Goal: Task Accomplishment & Management: Manage account settings

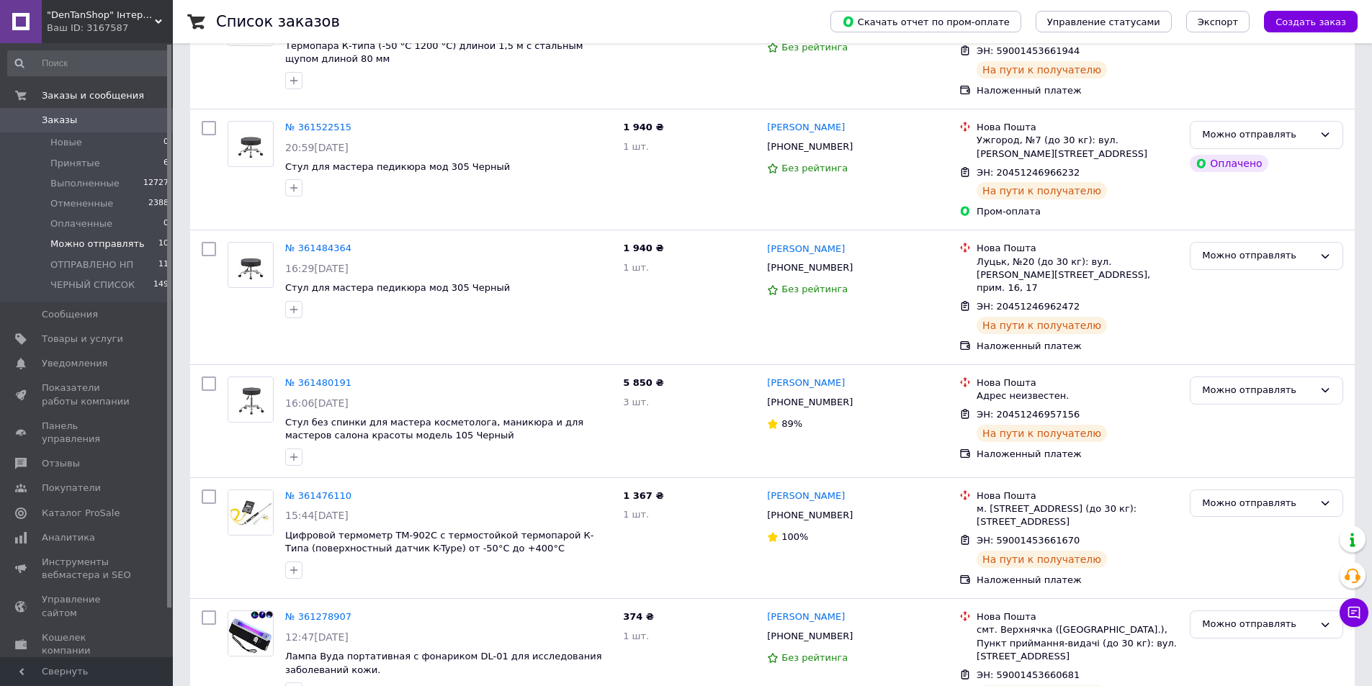
scroll to position [756, 0]
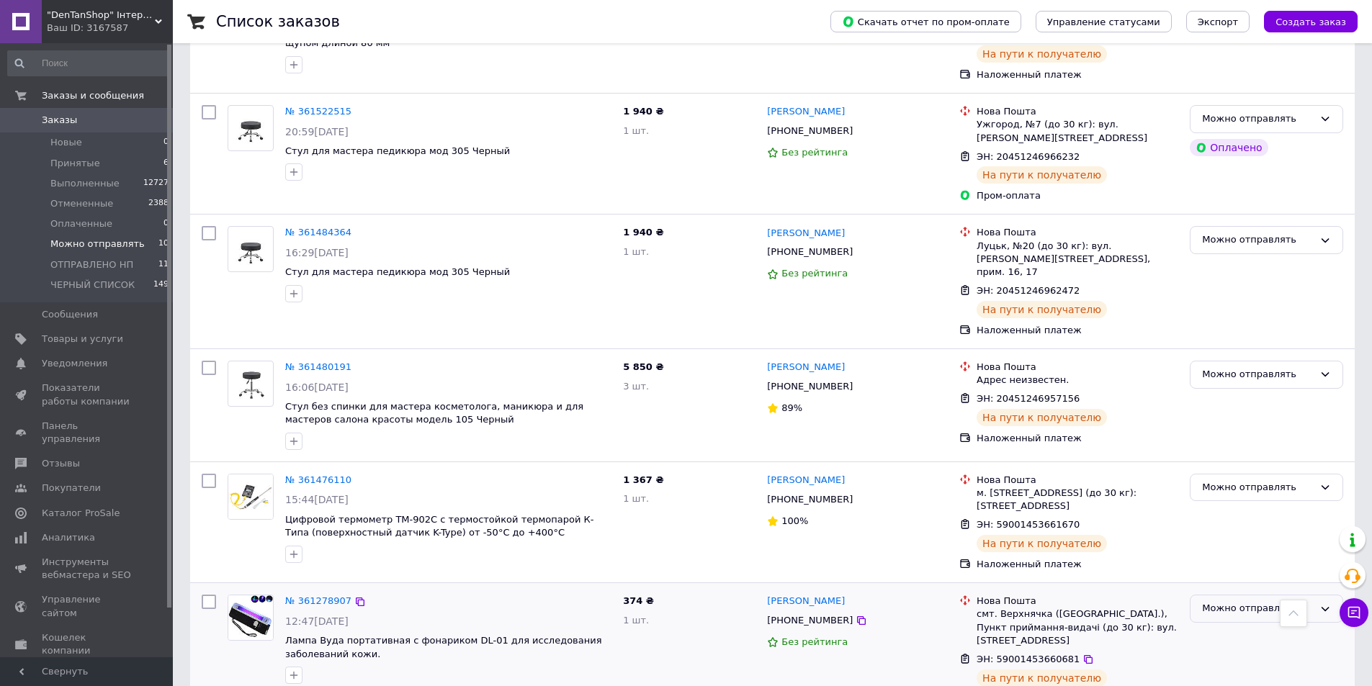
click at [1323, 604] on icon at bounding box center [1325, 610] width 12 height 12
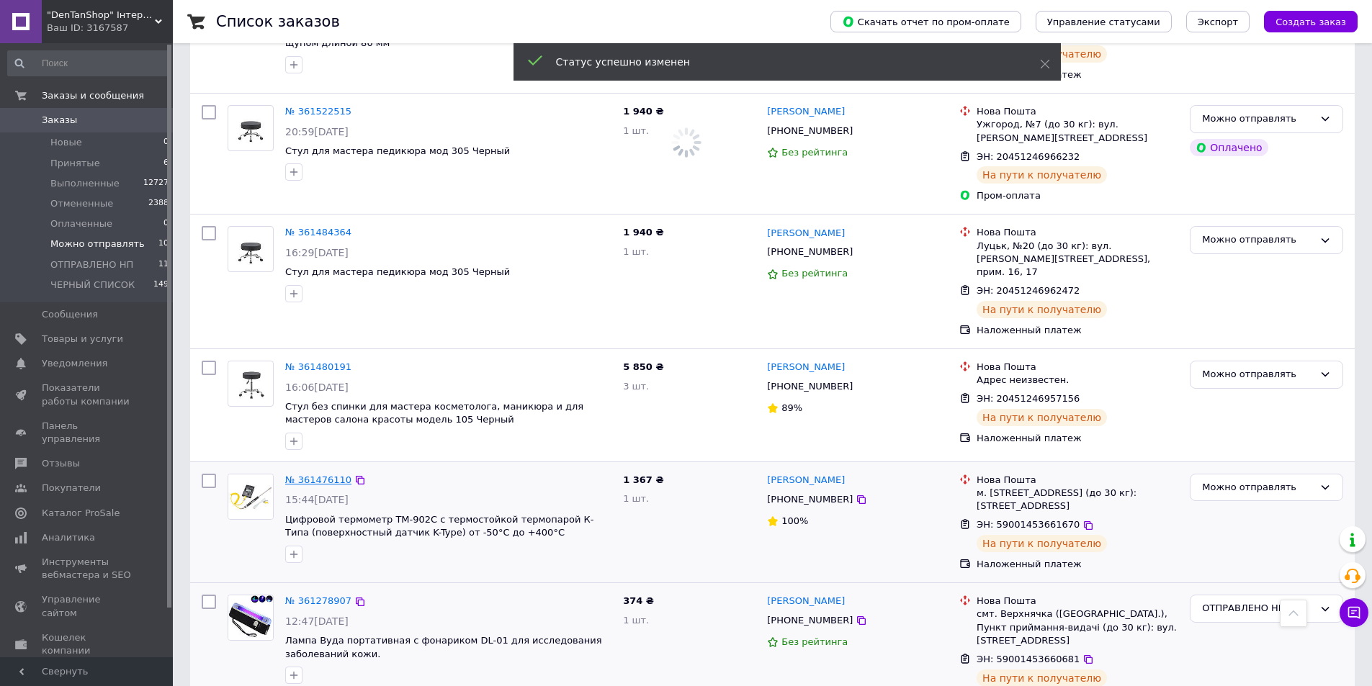
click at [324, 475] on link "№ 361476110" at bounding box center [318, 480] width 66 height 11
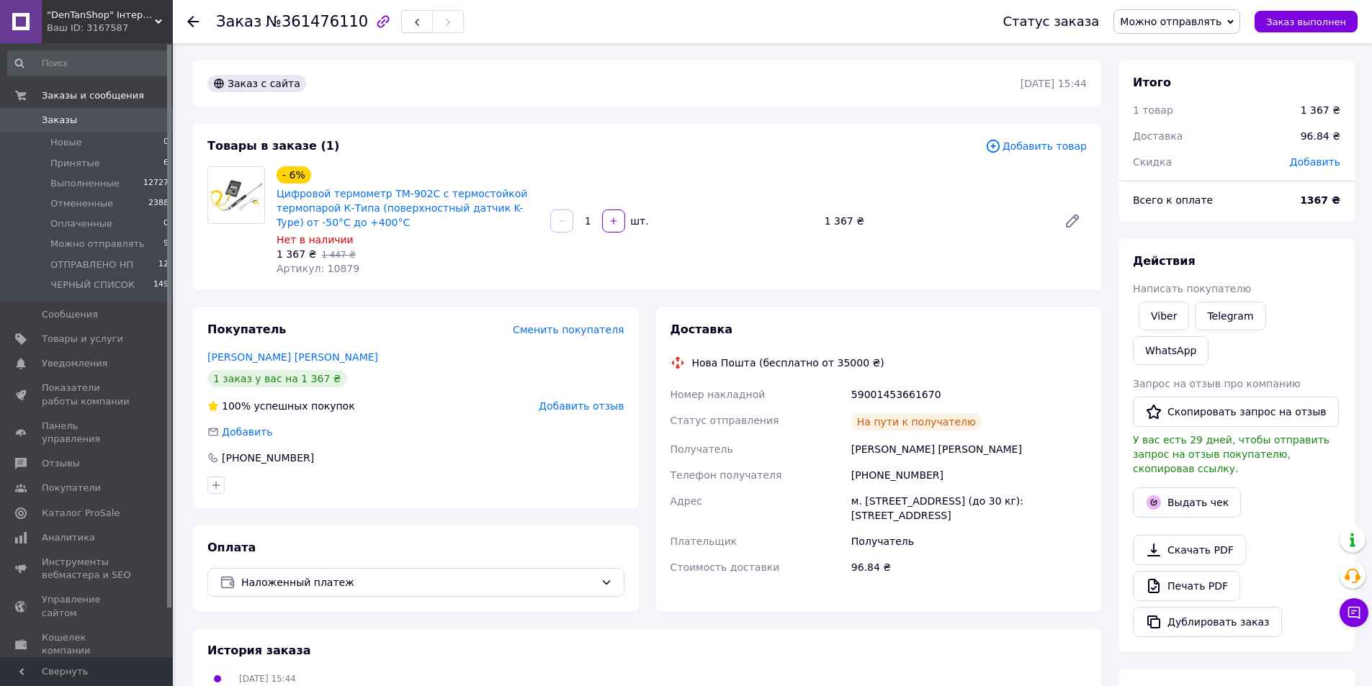
click at [1235, 20] on span "Можно отправлять" at bounding box center [1176, 21] width 127 height 24
click at [1171, 143] on li "ОТПРАВЛЕНО НП" at bounding box center [1176, 137] width 125 height 22
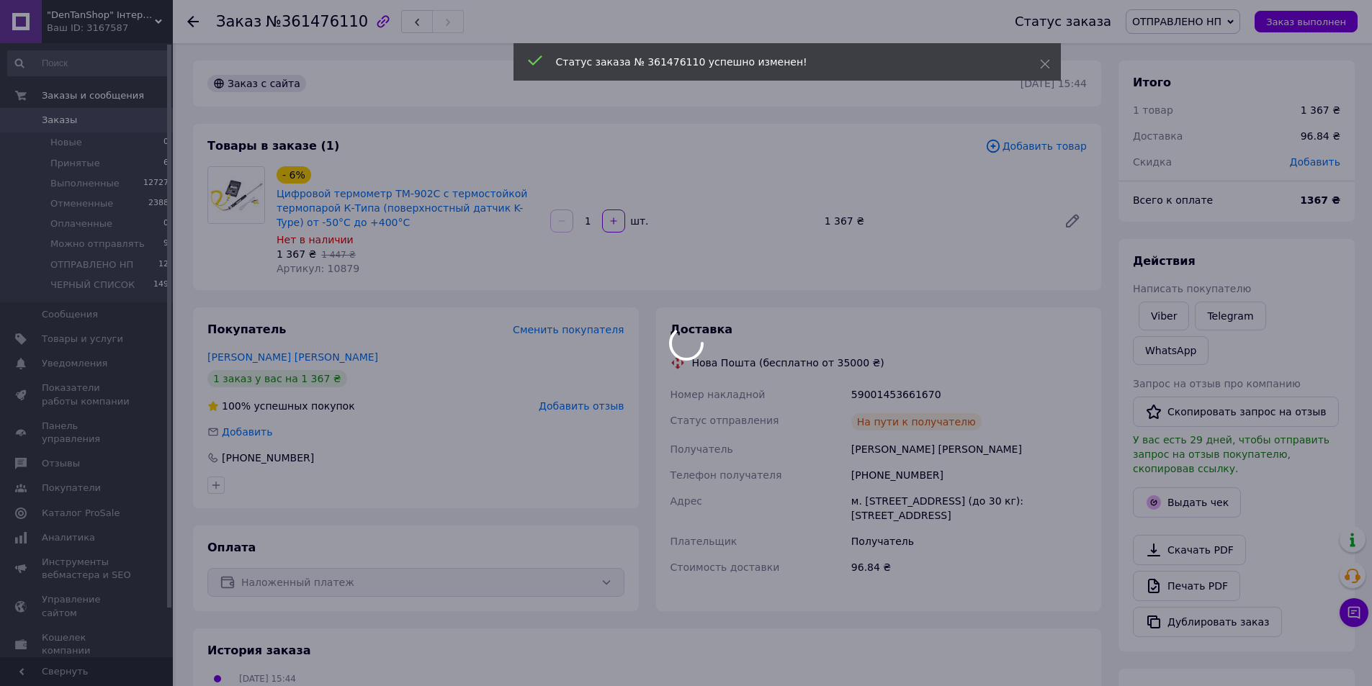
click at [196, 24] on div at bounding box center [686, 343] width 1372 height 686
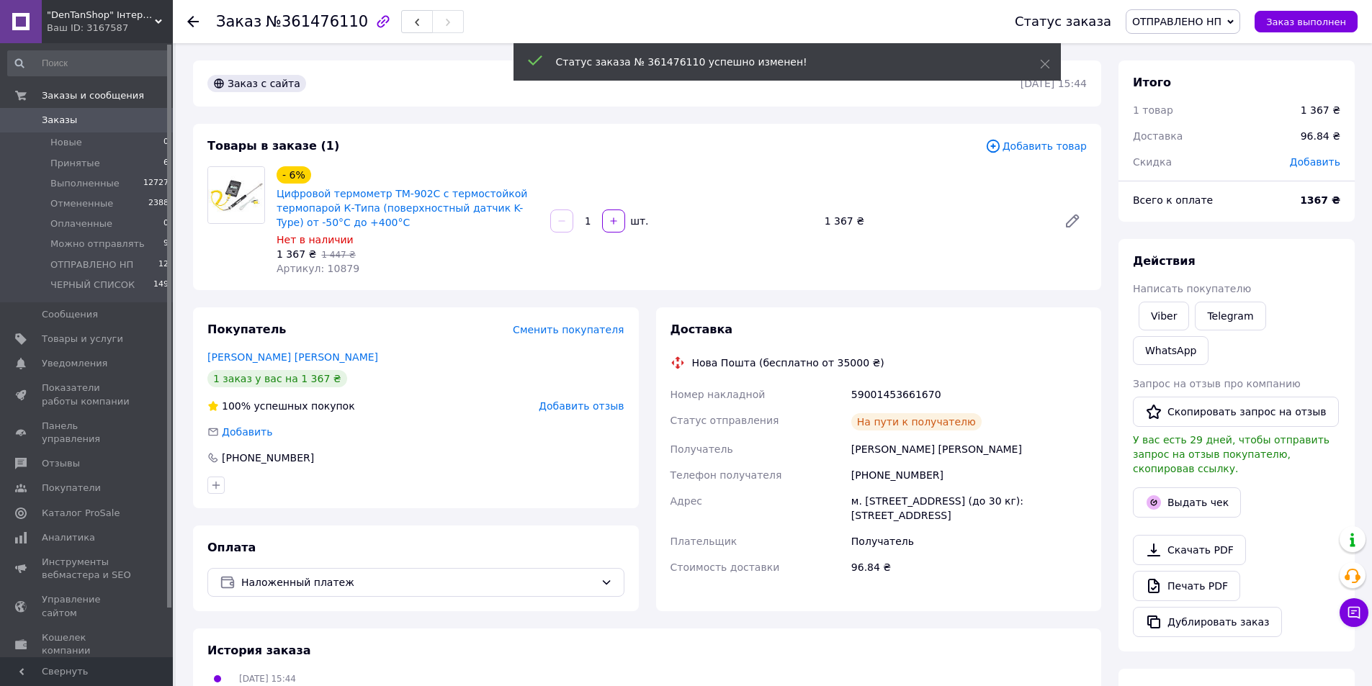
click at [191, 19] on use at bounding box center [193, 22] width 12 height 12
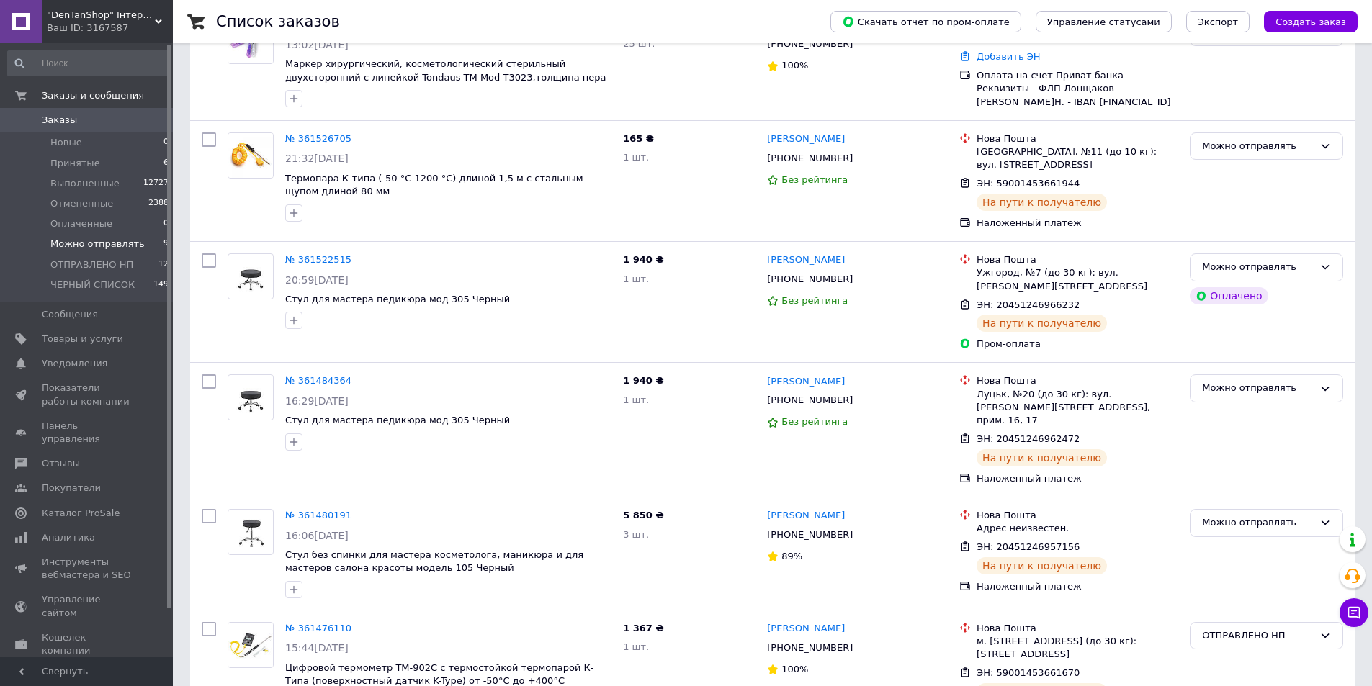
scroll to position [635, 0]
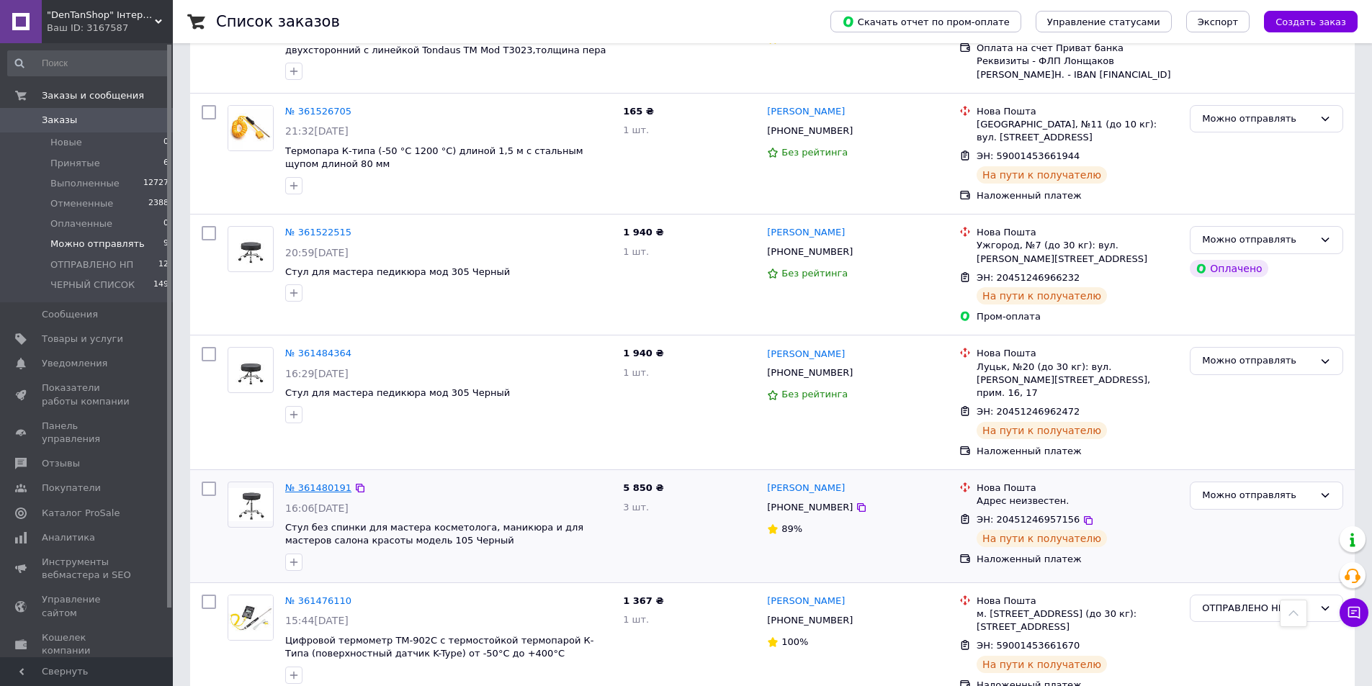
click at [324, 483] on link "№ 361480191" at bounding box center [318, 488] width 66 height 11
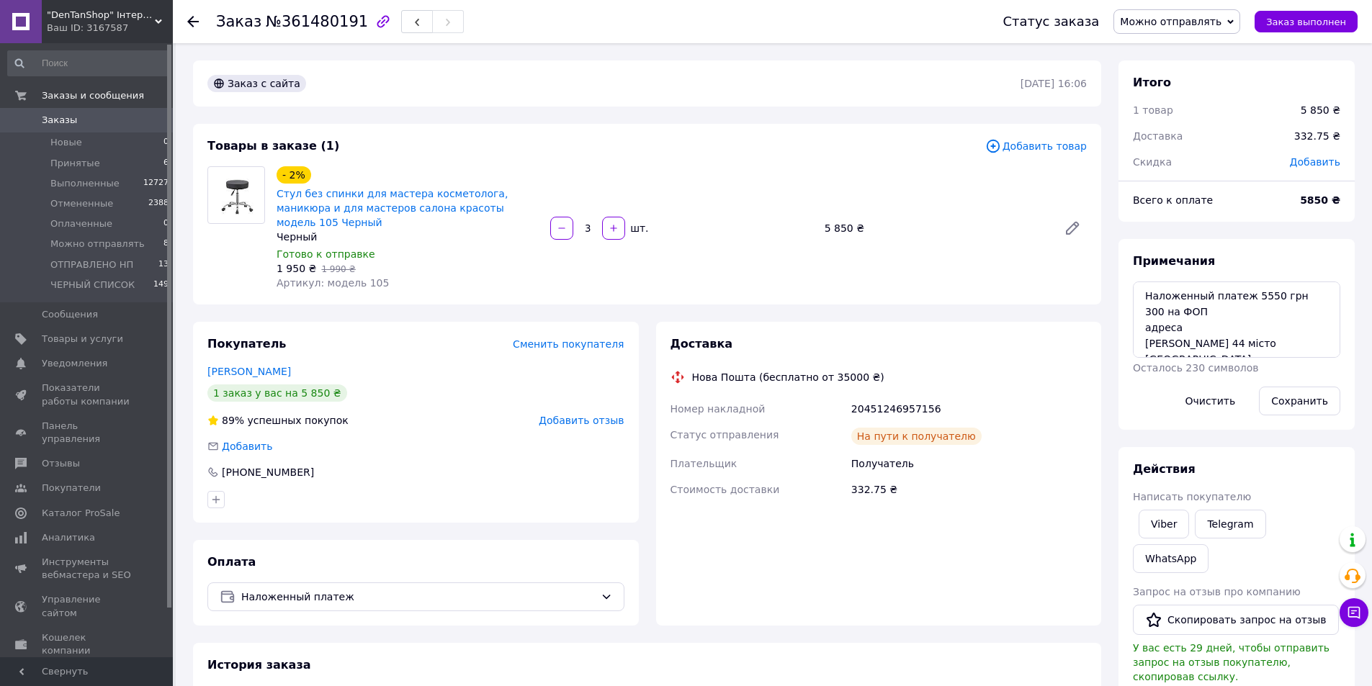
click at [1221, 22] on span "Можно отправлять" at bounding box center [1171, 22] width 102 height 12
click at [1191, 140] on li "ОТПРАВЛЕНО НП" at bounding box center [1176, 137] width 125 height 22
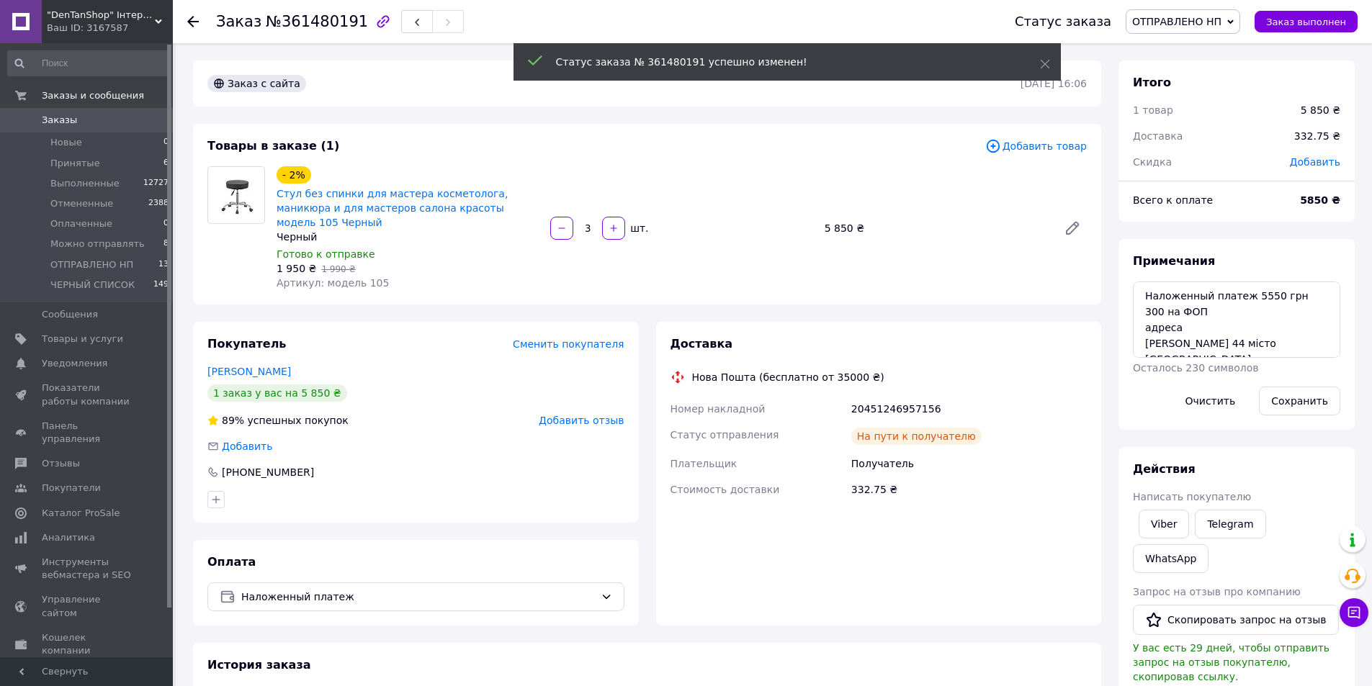
click at [193, 22] on use at bounding box center [193, 22] width 12 height 12
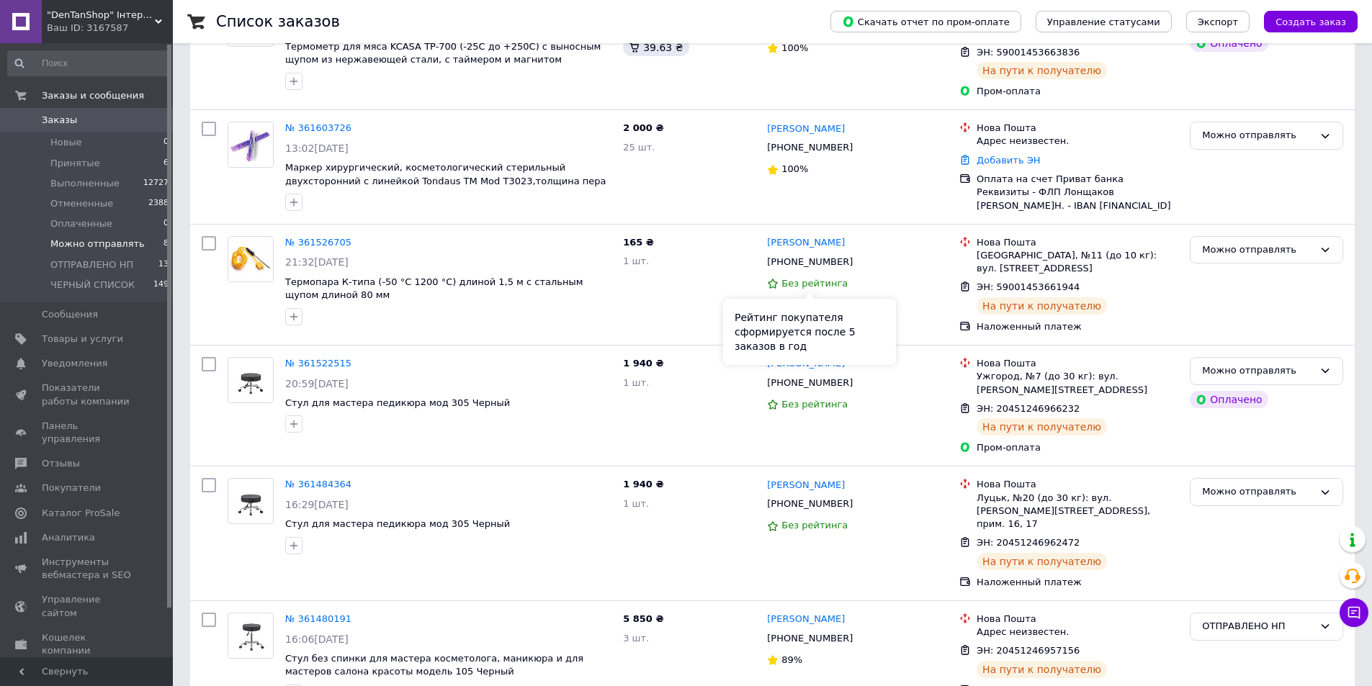
scroll to position [514, 0]
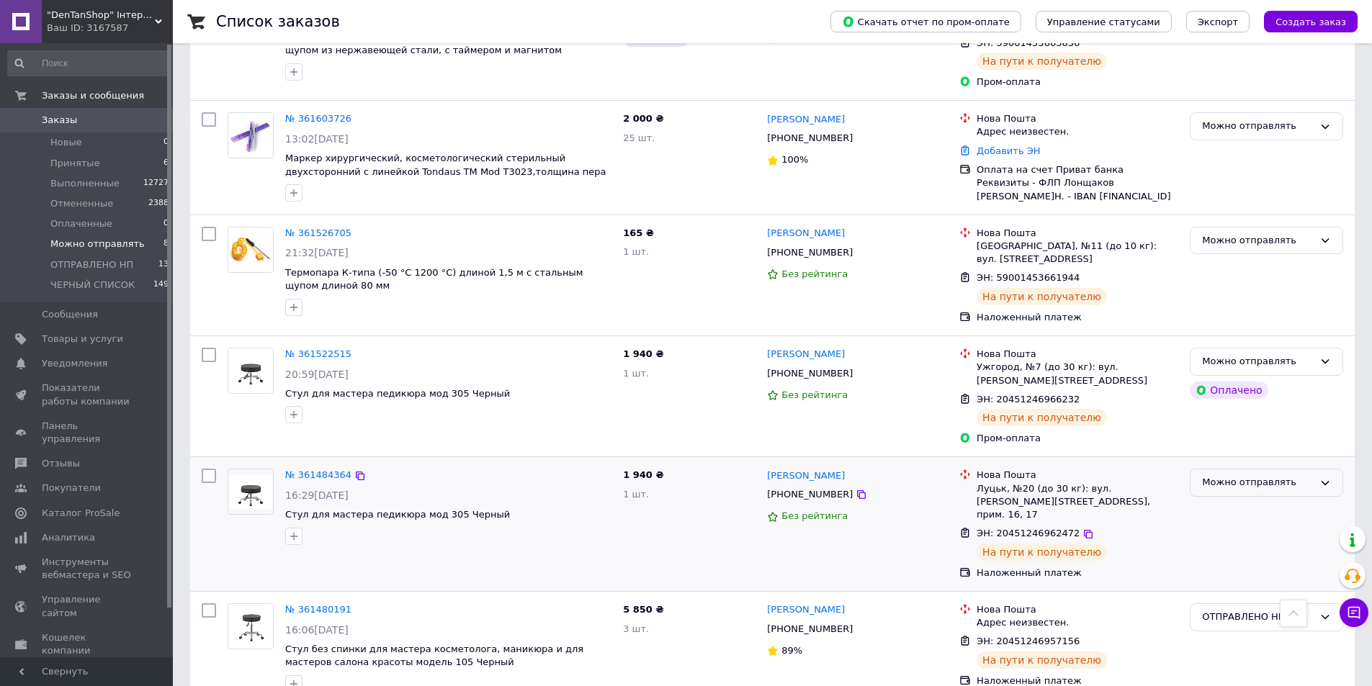
click at [1329, 469] on div "Можно отправлять" at bounding box center [1266, 483] width 153 height 28
click at [1247, 605] on li "ОТПРАВЛЕНО НП" at bounding box center [1266, 618] width 152 height 27
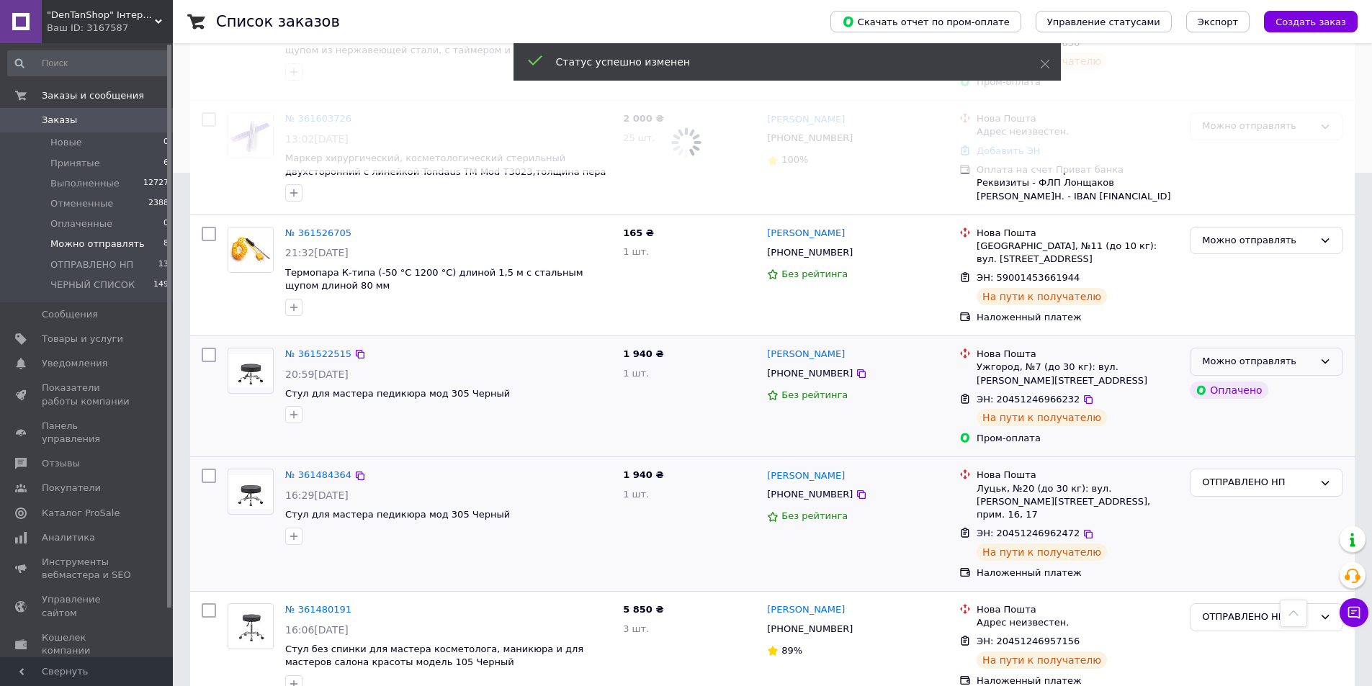
click at [1326, 356] on icon at bounding box center [1325, 362] width 12 height 12
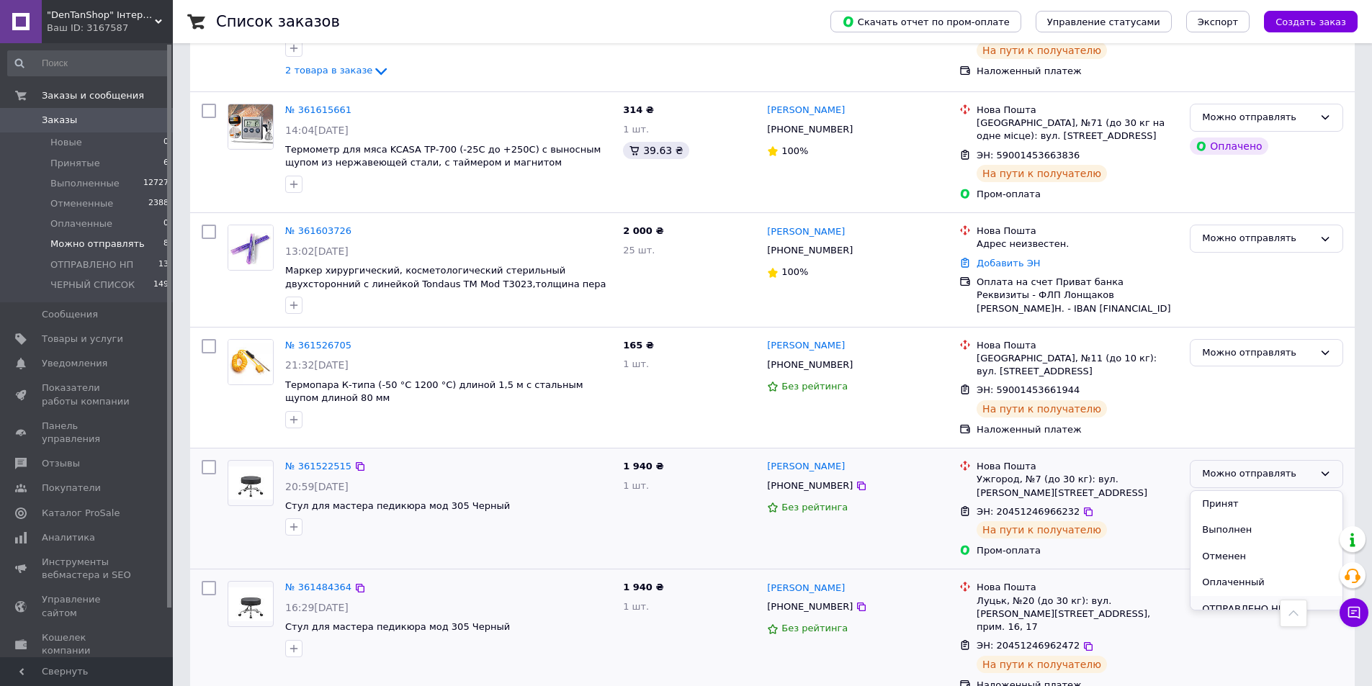
click at [1228, 596] on li "ОТПРАВЛЕНО НП" at bounding box center [1266, 609] width 152 height 27
click at [312, 341] on link "№ 361526705" at bounding box center [318, 345] width 66 height 11
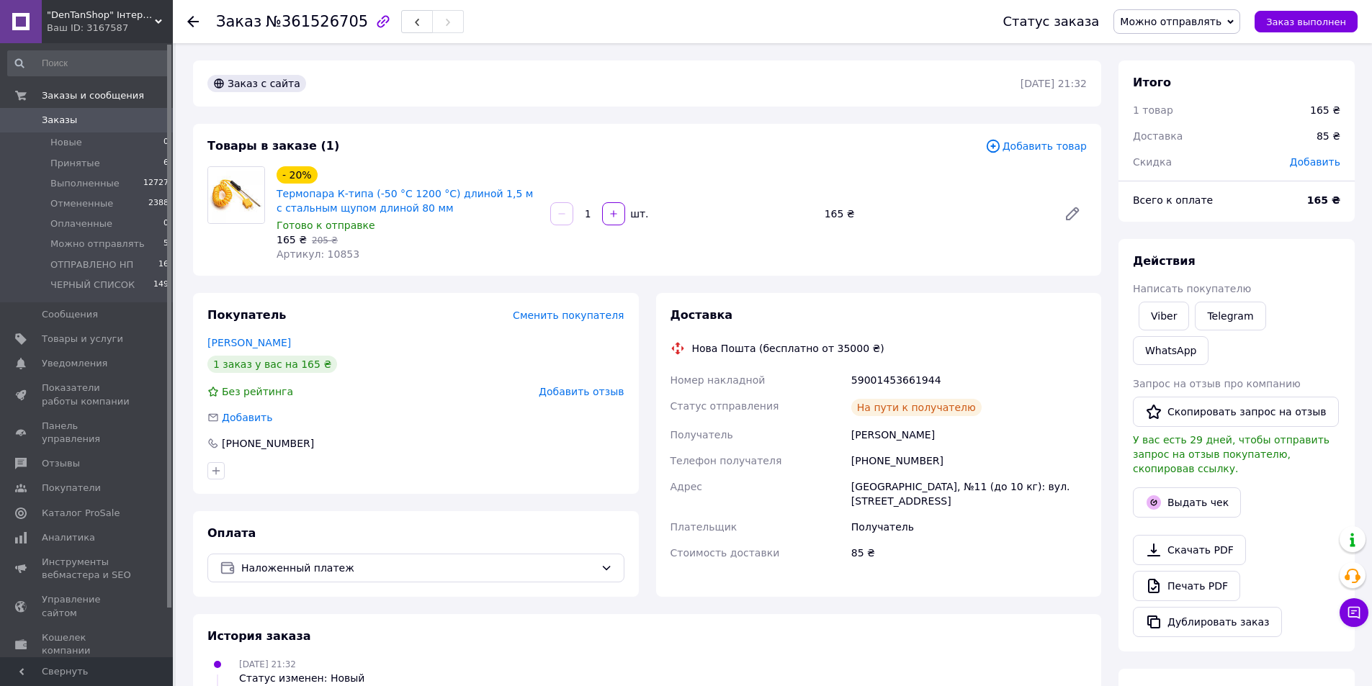
click at [1235, 22] on span "Можно отправлять" at bounding box center [1176, 21] width 127 height 24
click at [1184, 136] on li "ОТПРАВЛЕНО НП" at bounding box center [1176, 137] width 125 height 22
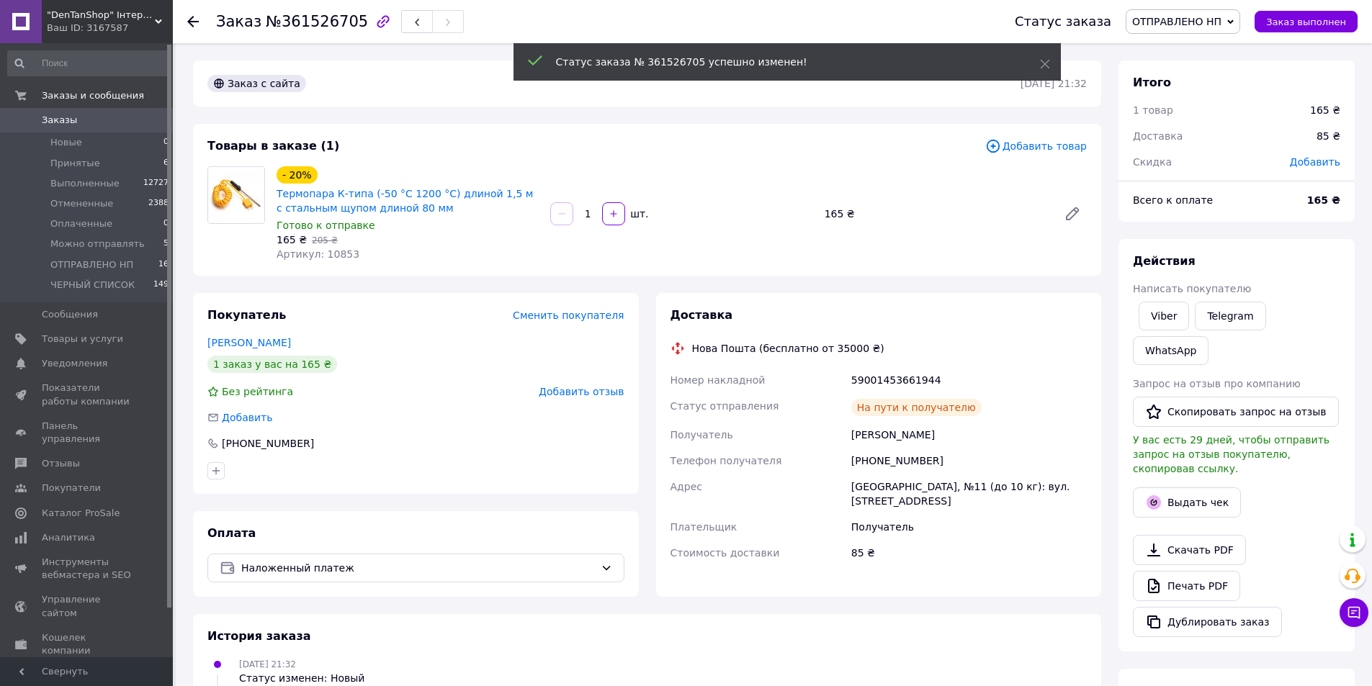
click at [192, 22] on use at bounding box center [193, 22] width 12 height 12
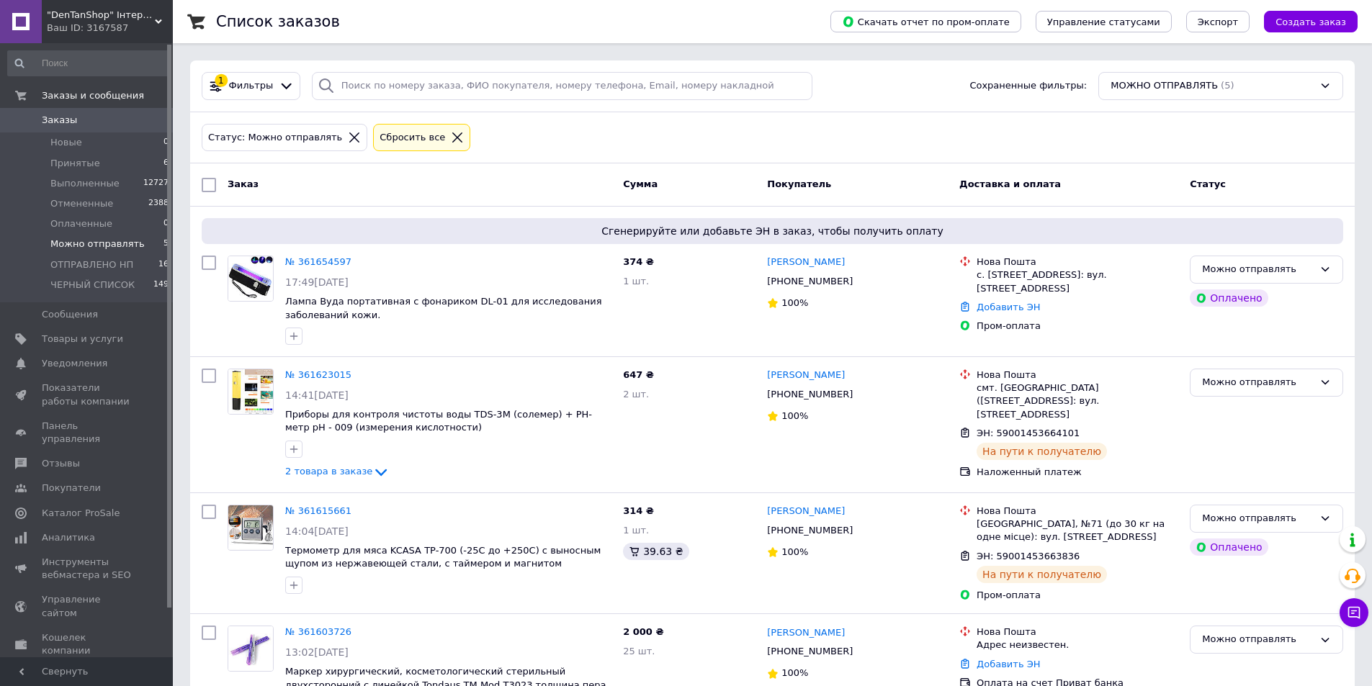
scroll to position [171, 0]
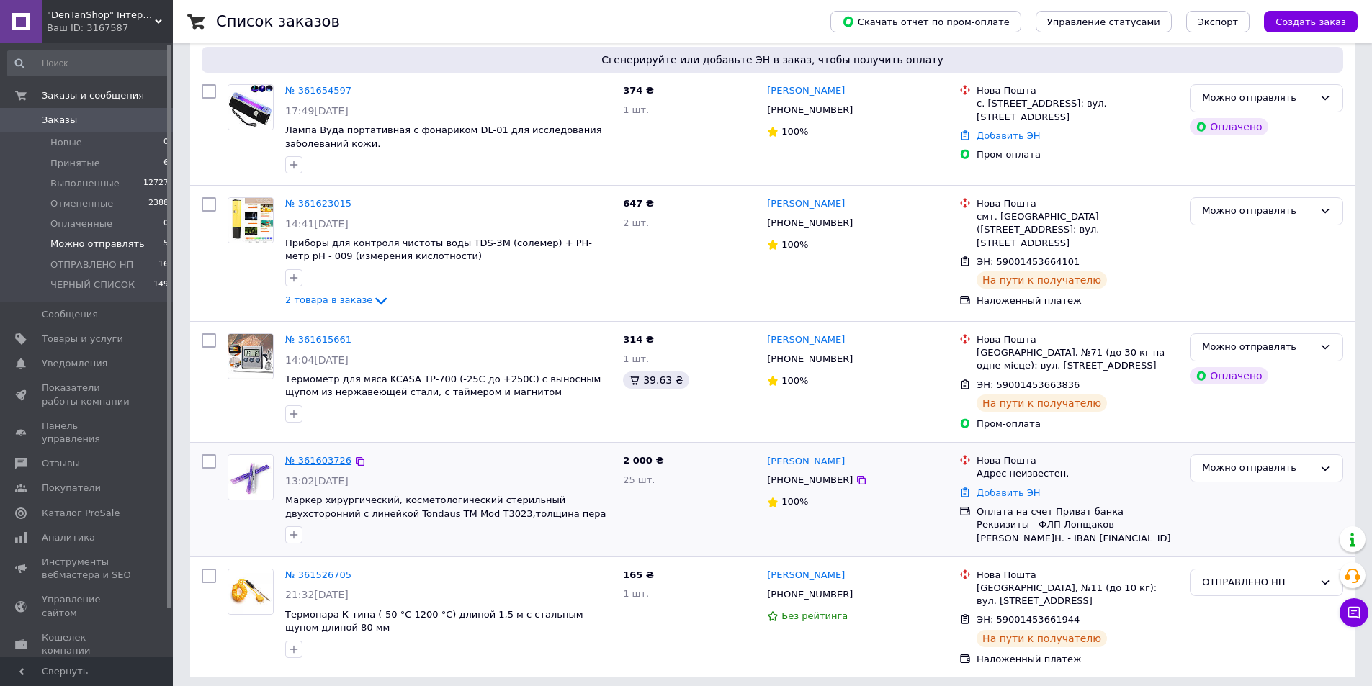
click at [324, 460] on link "№ 361603726" at bounding box center [318, 460] width 66 height 11
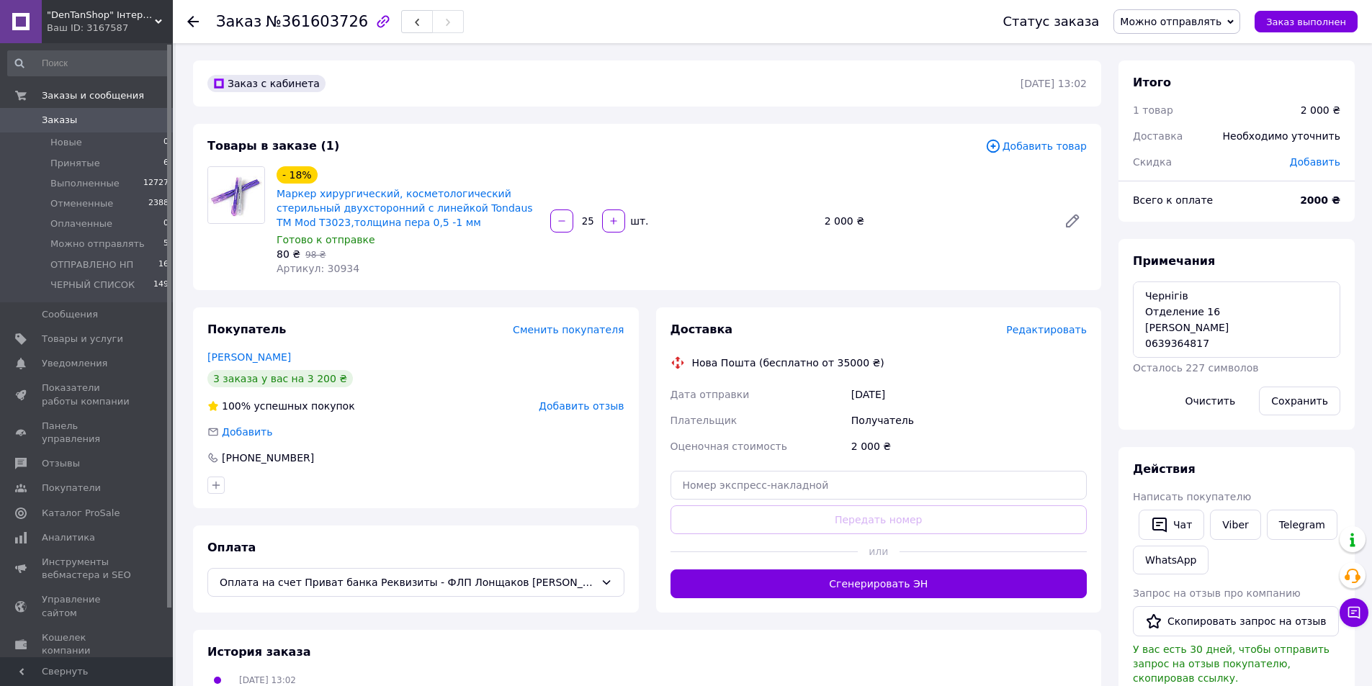
click at [1221, 23] on span "Можно отправлять" at bounding box center [1171, 22] width 102 height 12
click at [1168, 137] on li "ОТПРАВЛЕНО НП" at bounding box center [1176, 137] width 125 height 22
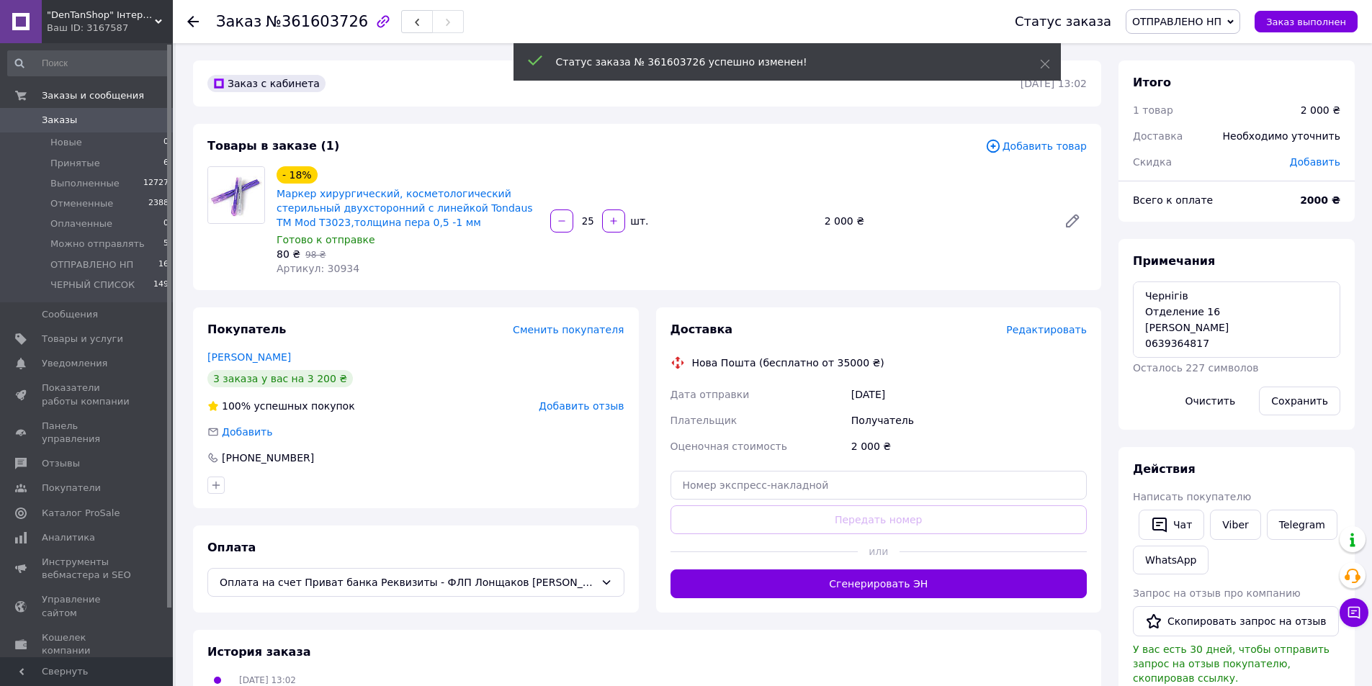
click at [192, 21] on use at bounding box center [193, 22] width 12 height 12
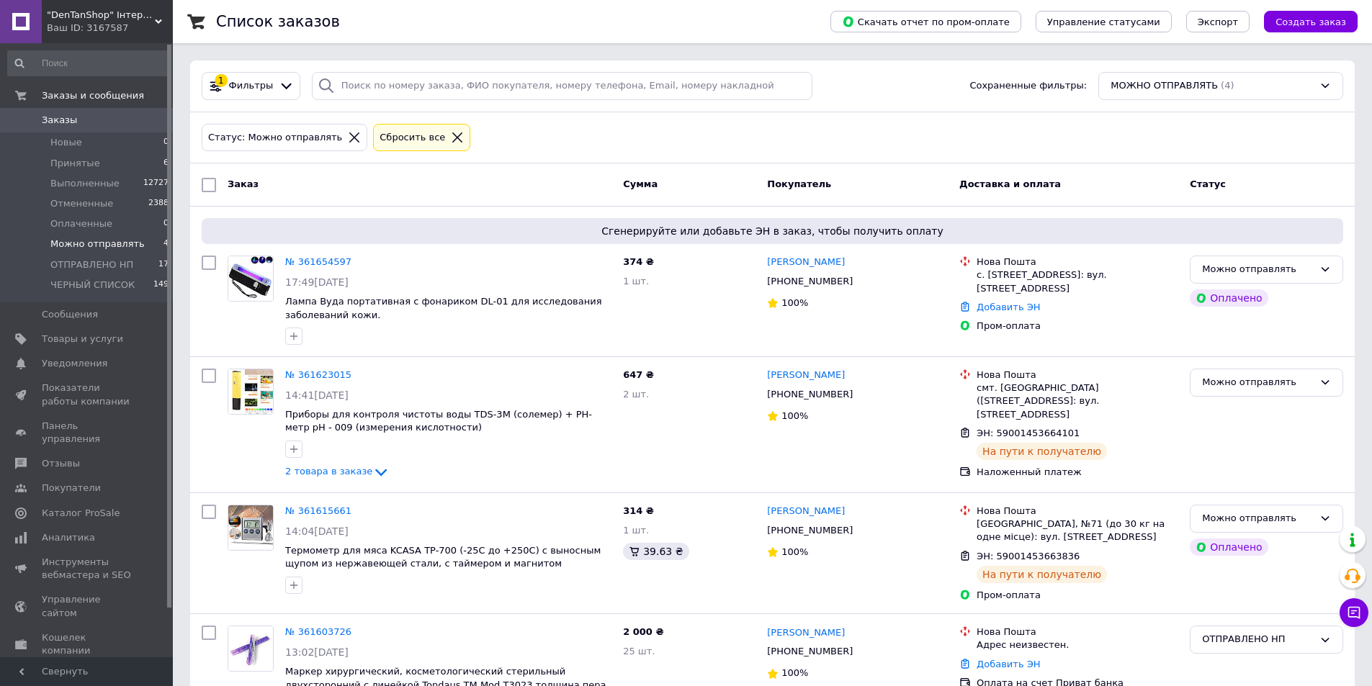
scroll to position [58, 0]
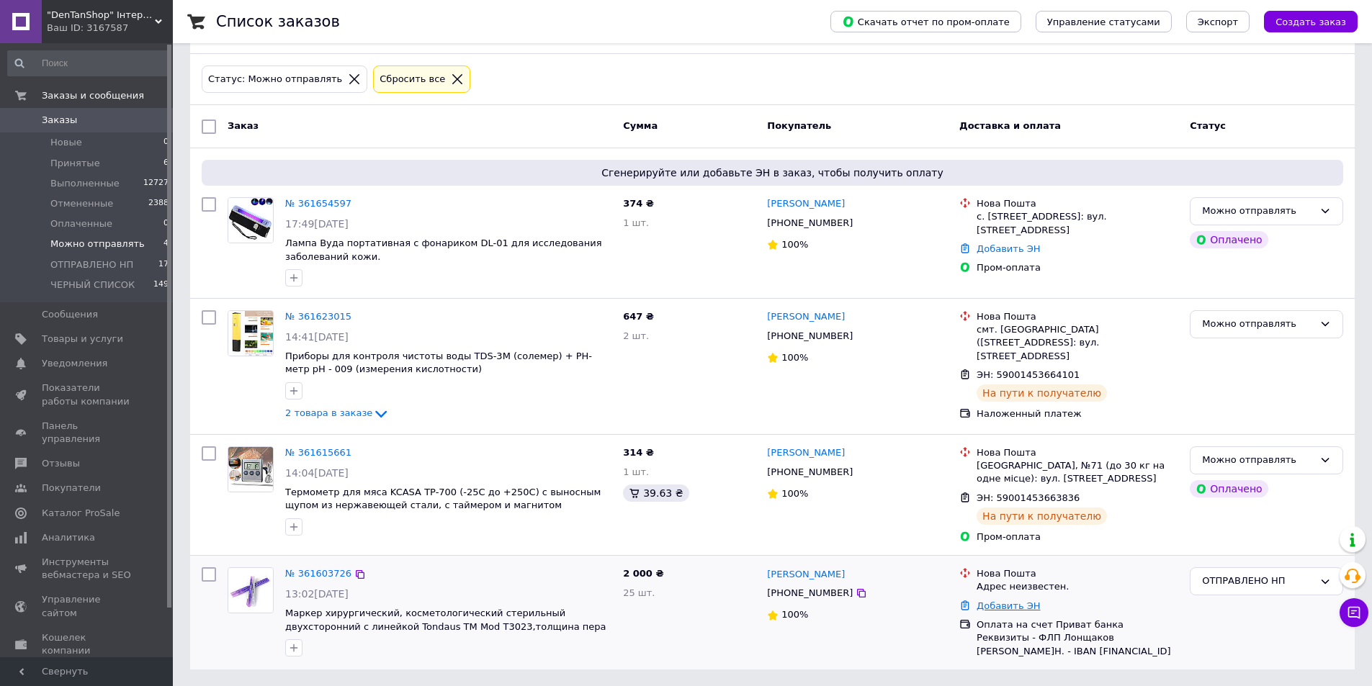
click at [1010, 605] on link "Добавить ЭН" at bounding box center [1008, 606] width 63 height 11
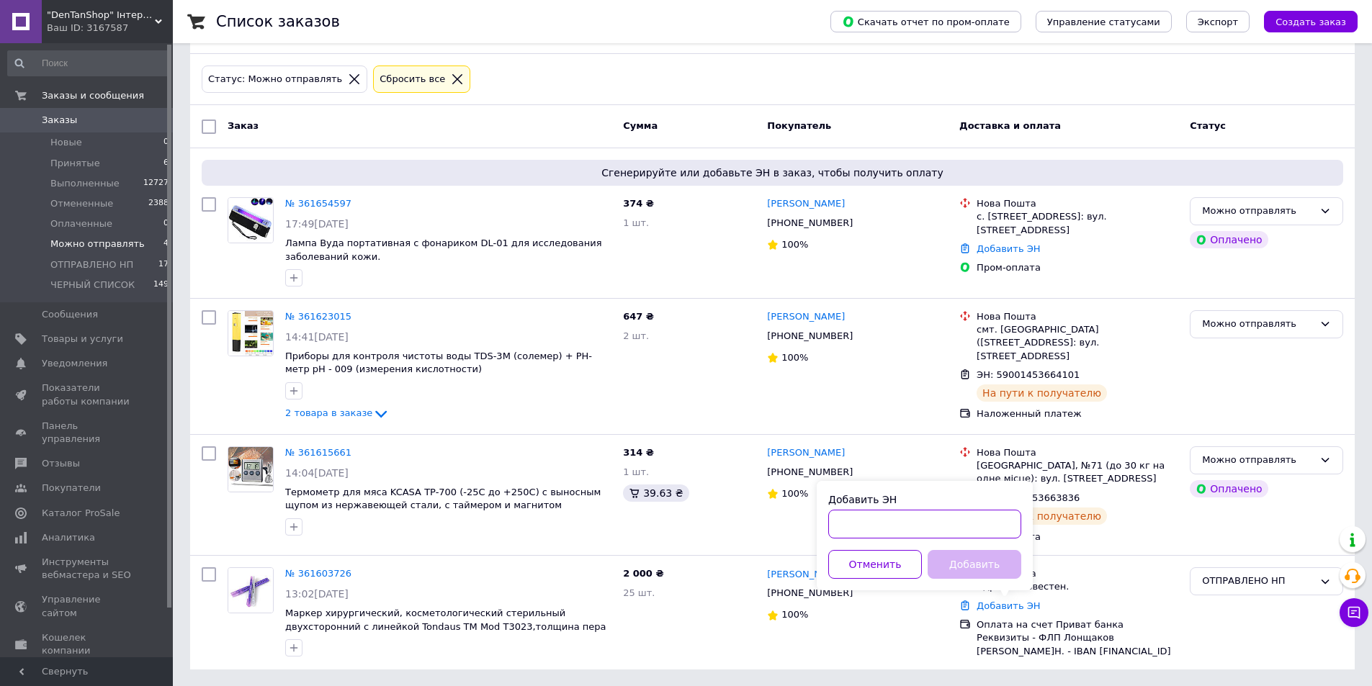
click at [871, 526] on input "Добавить ЭН" at bounding box center [924, 524] width 193 height 29
type input "59001453662857"
click at [987, 560] on button "Добавить" at bounding box center [975, 564] width 94 height 29
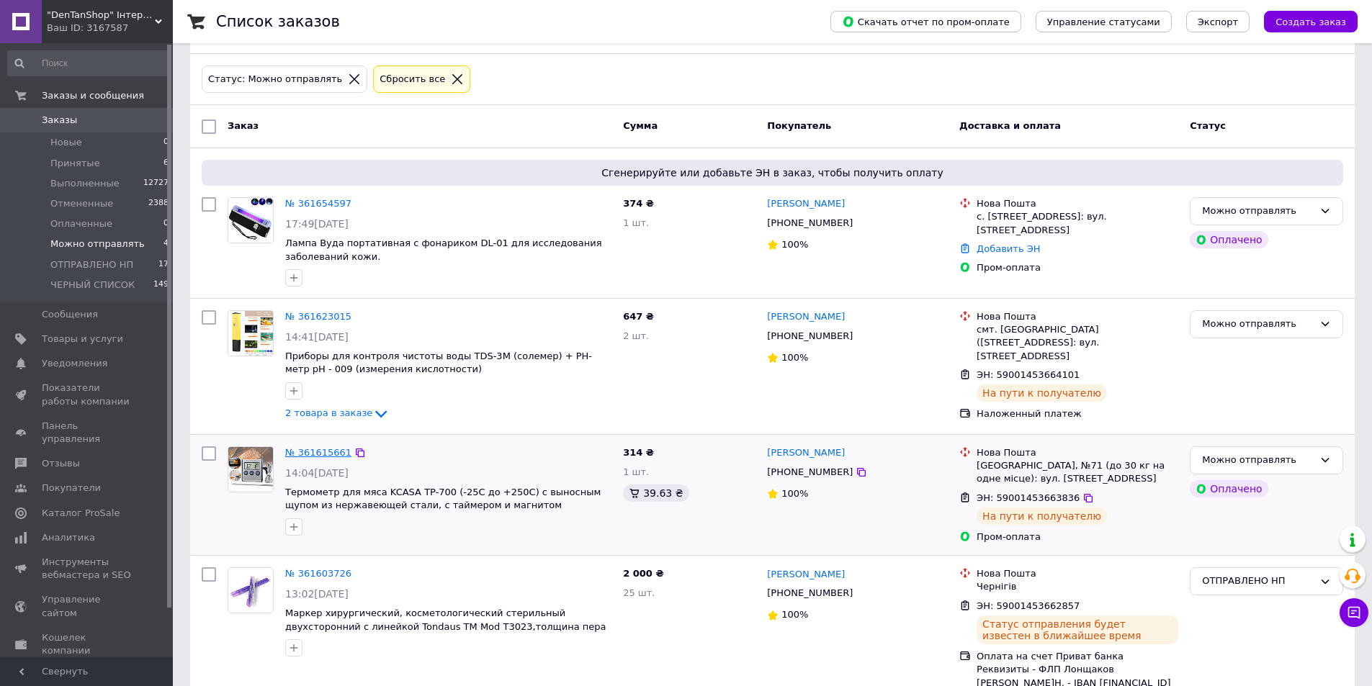
click at [322, 452] on link "№ 361615661" at bounding box center [318, 452] width 66 height 11
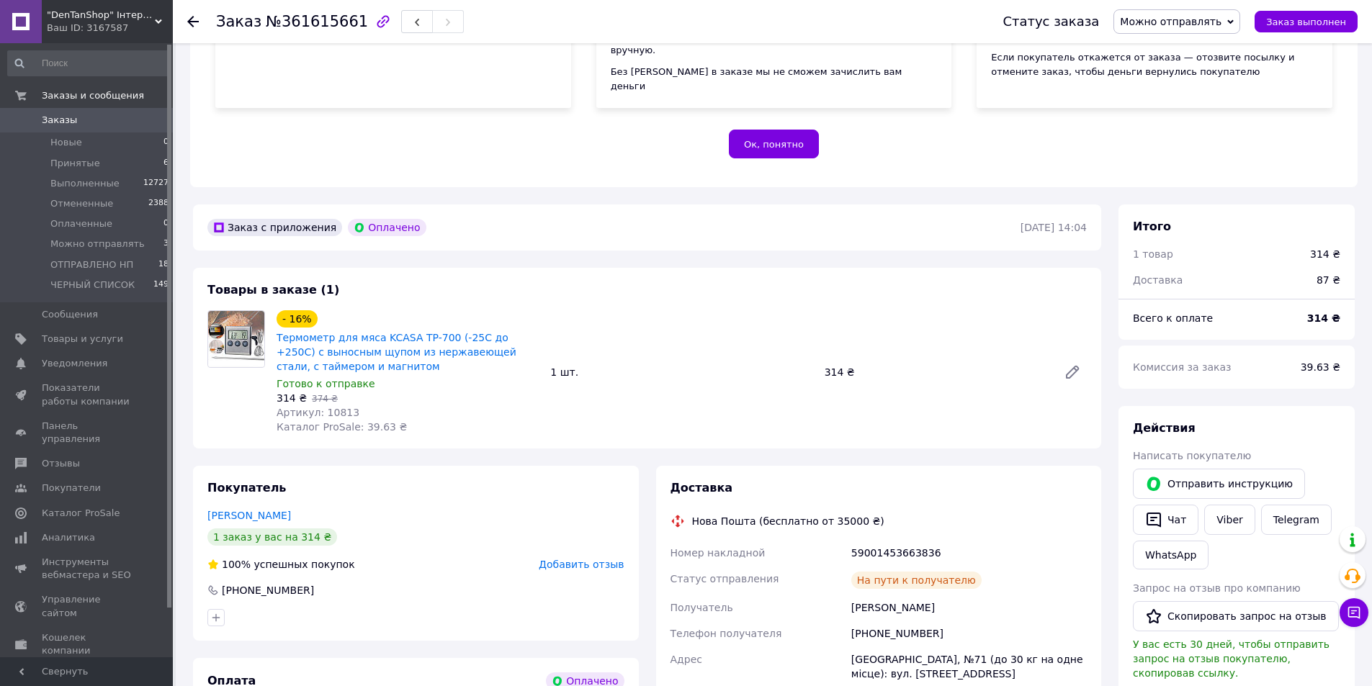
scroll to position [244, 0]
click at [1221, 24] on span "Можно отправлять" at bounding box center [1171, 22] width 102 height 12
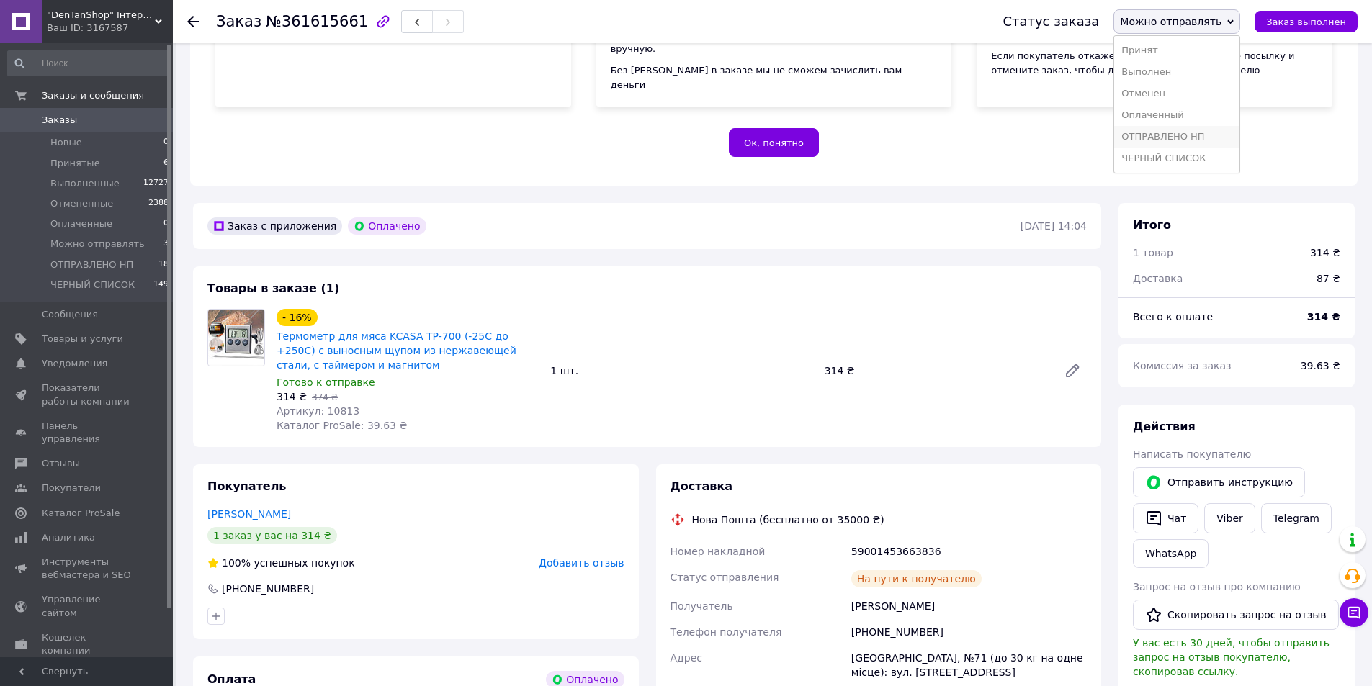
click at [1178, 142] on li "ОТПРАВЛЕНО НП" at bounding box center [1176, 137] width 125 height 22
click at [189, 26] on icon at bounding box center [193, 22] width 12 height 12
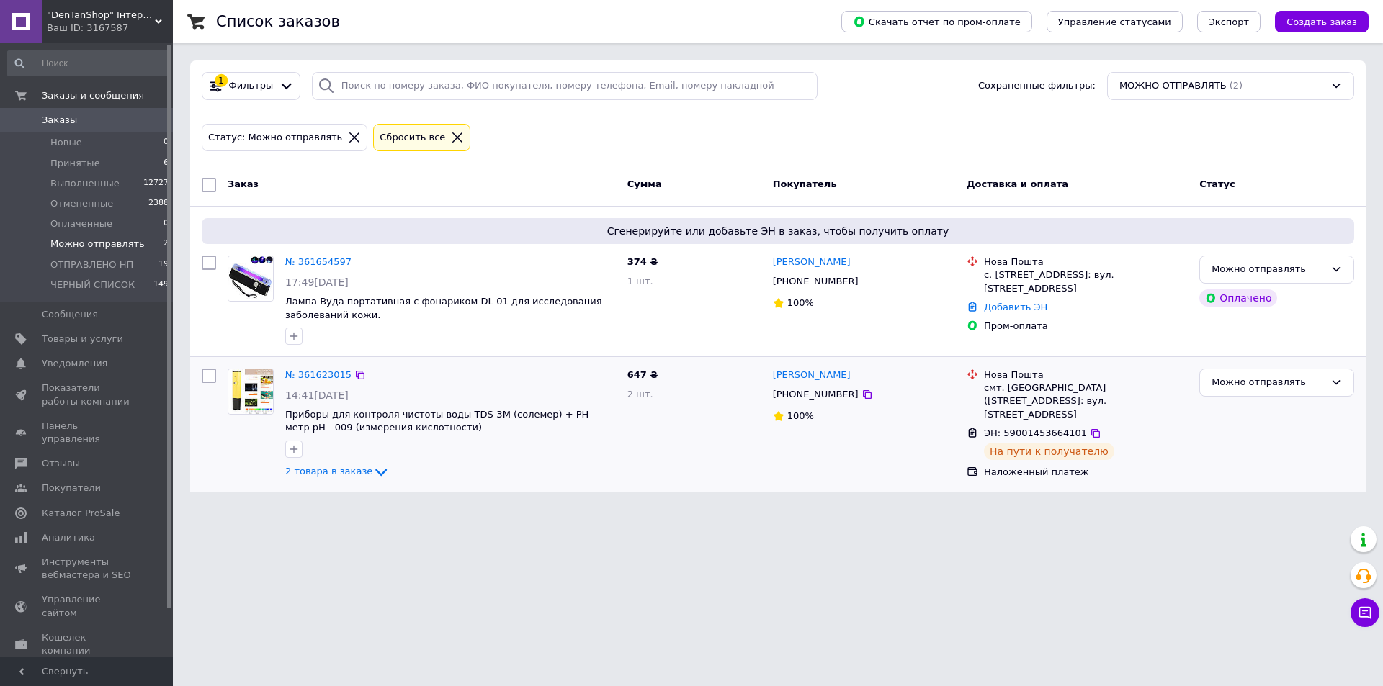
click at [326, 380] on link "№ 361623015" at bounding box center [318, 374] width 66 height 11
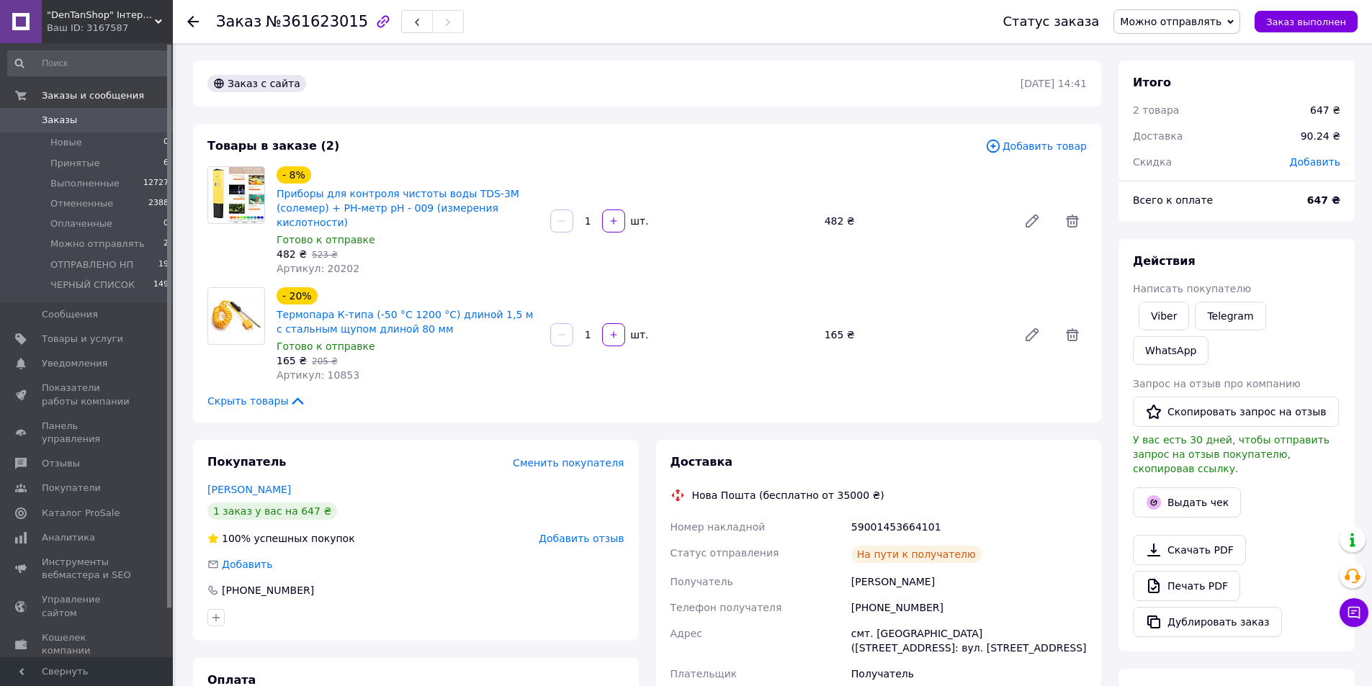
click at [1221, 21] on span "Можно отправлять" at bounding box center [1171, 22] width 102 height 12
click at [1169, 139] on li "ОТПРАВЛЕНО НП" at bounding box center [1176, 137] width 125 height 22
click at [94, 264] on span "ОТПРАВЛЕНО НП" at bounding box center [91, 265] width 83 height 13
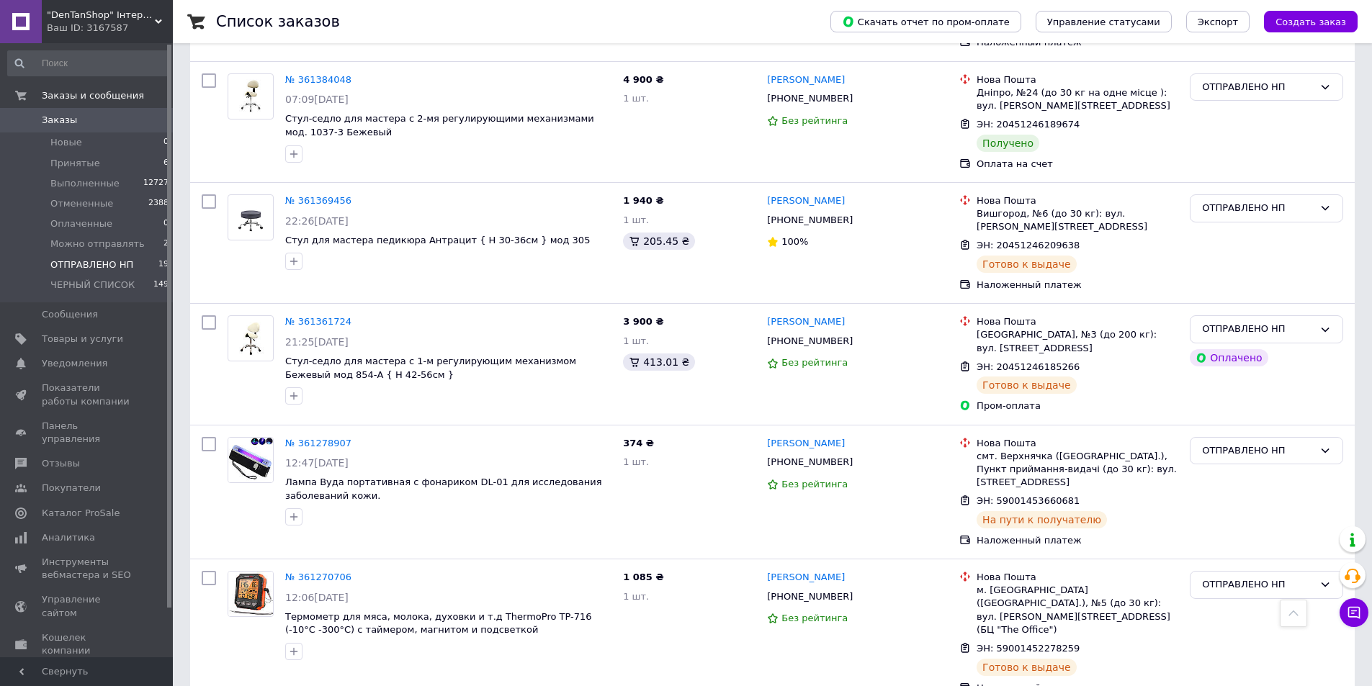
scroll to position [881, 0]
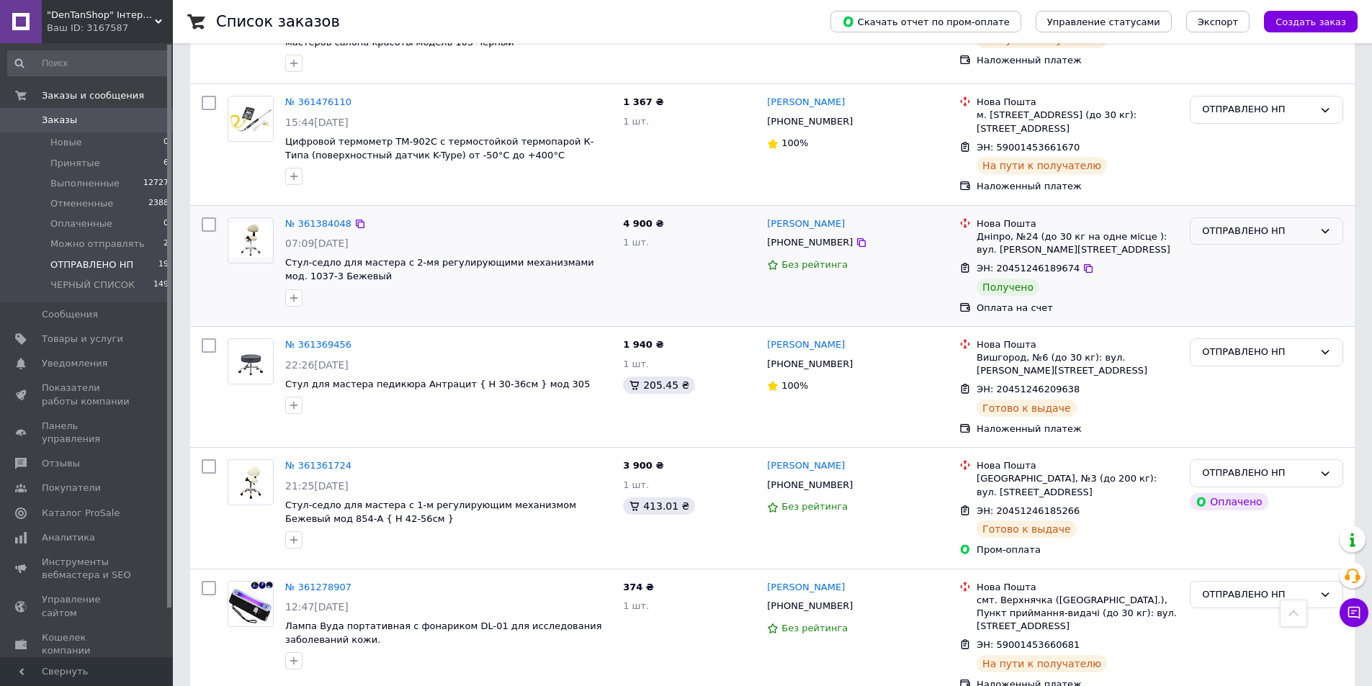
click at [1322, 225] on icon at bounding box center [1325, 231] width 12 height 12
click at [1232, 274] on li "Выполнен" at bounding box center [1266, 287] width 152 height 27
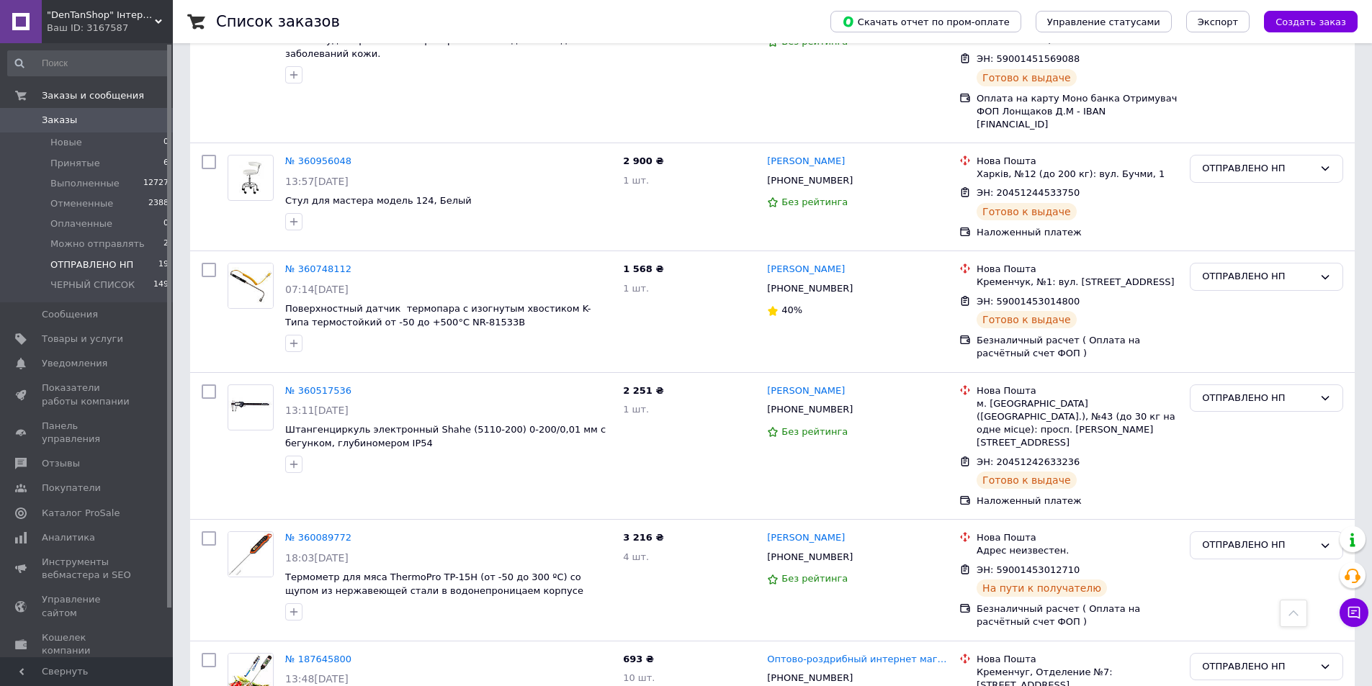
scroll to position [2025, 0]
